Goal: Find specific page/section: Find specific page/section

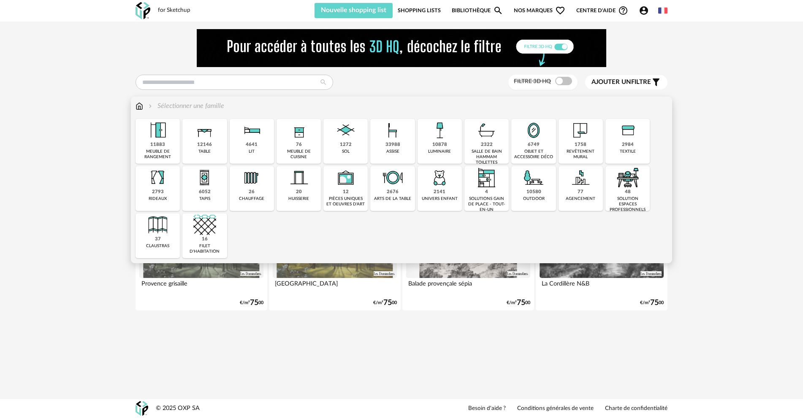
click at [308, 182] on img at bounding box center [299, 177] width 23 height 23
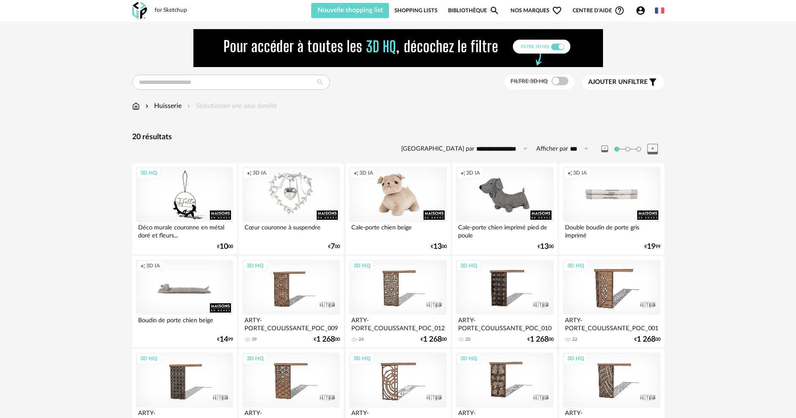
click at [137, 108] on img at bounding box center [136, 106] width 8 height 10
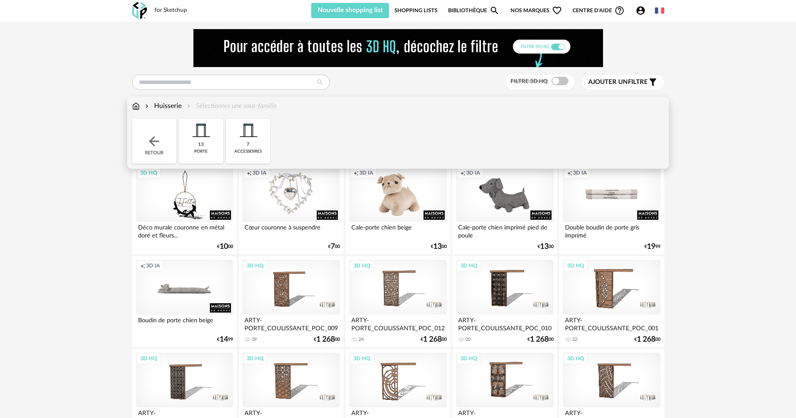
click at [160, 108] on div "Huisserie" at bounding box center [163, 106] width 38 height 10
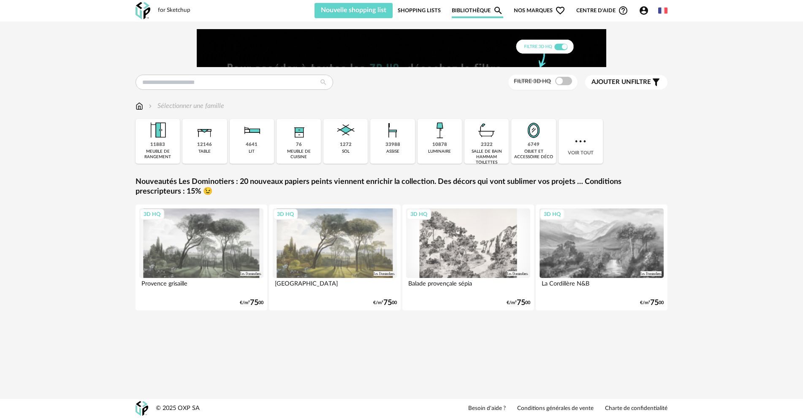
click at [98, 60] on div "Filtre 3D HQ Ajouter un filtre s Filter icon Filtrer par : Sélectionner une fam…" at bounding box center [401, 180] width 803 height 316
click at [273, 80] on input "text" at bounding box center [235, 82] width 198 height 15
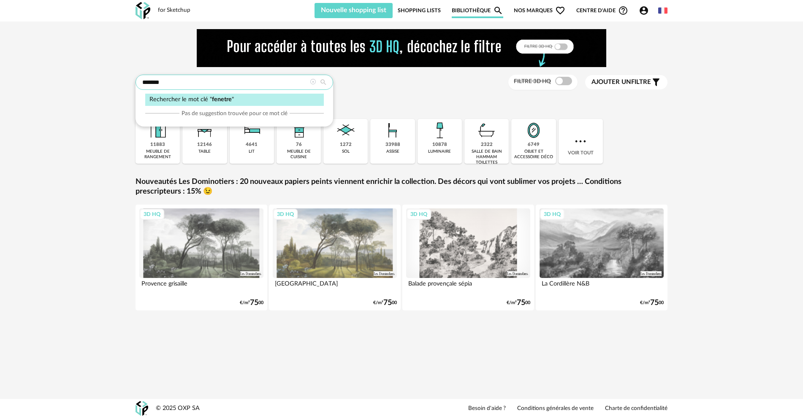
type input "*******"
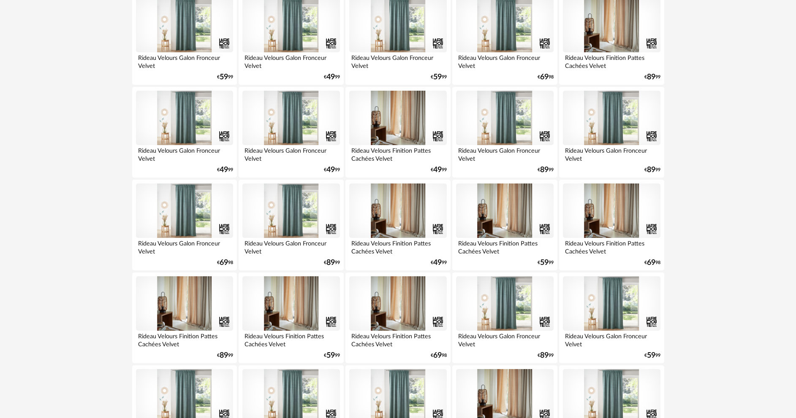
scroll to position [1435, 0]
